Goal: Task Accomplishment & Management: Manage account settings

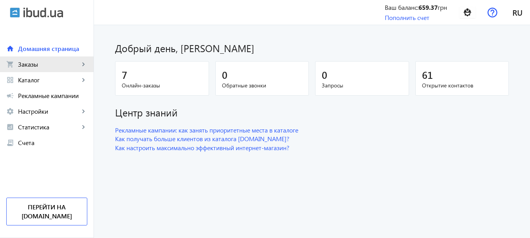
click at [47, 65] on span "Заказы" at bounding box center [48, 64] width 61 height 8
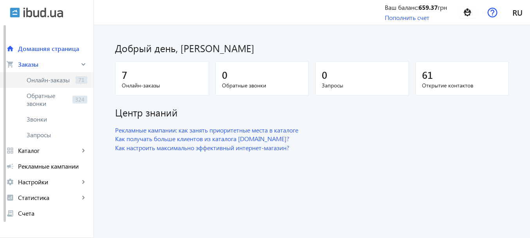
click at [48, 82] on span "Онлайн-заказы" at bounding box center [50, 80] width 46 height 8
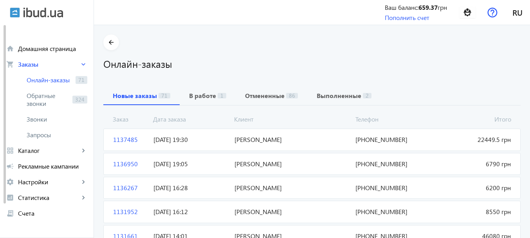
click at [235, 143] on span "[PERSON_NAME]" at bounding box center [291, 139] width 121 height 9
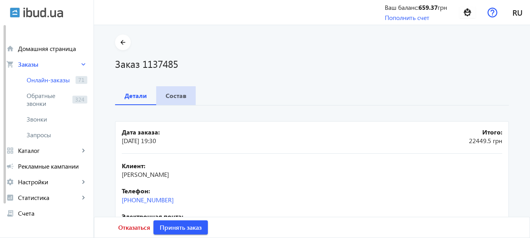
click at [170, 97] on b "Состав" at bounding box center [176, 95] width 21 height 6
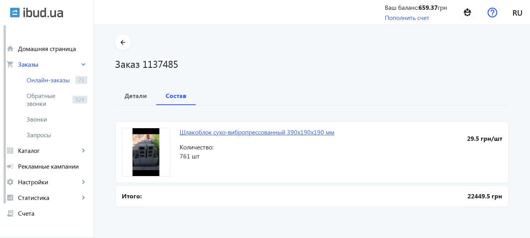
click at [244, 131] on link "Шлакоблок сухо-вибропрессованный 390х190х190 мм" at bounding box center [257, 132] width 155 height 8
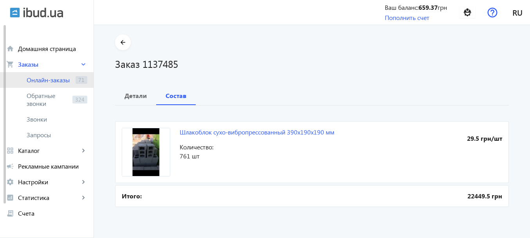
click at [62, 76] on span "Онлайн-заказы" at bounding box center [50, 80] width 46 height 8
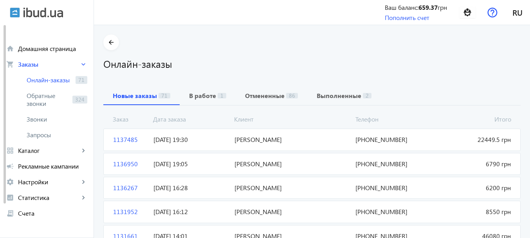
click at [248, 141] on span "[PERSON_NAME]" at bounding box center [291, 139] width 121 height 9
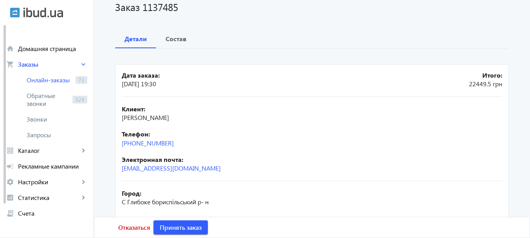
scroll to position [59, 0]
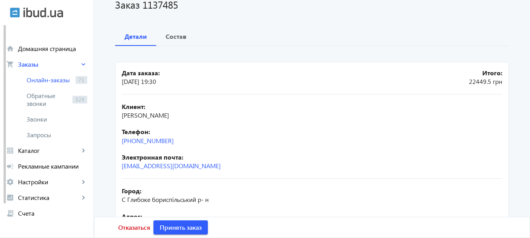
click at [241, 32] on div "Детали Состав" at bounding box center [312, 36] width 394 height 19
